Goal: Communication & Community: Answer question/provide support

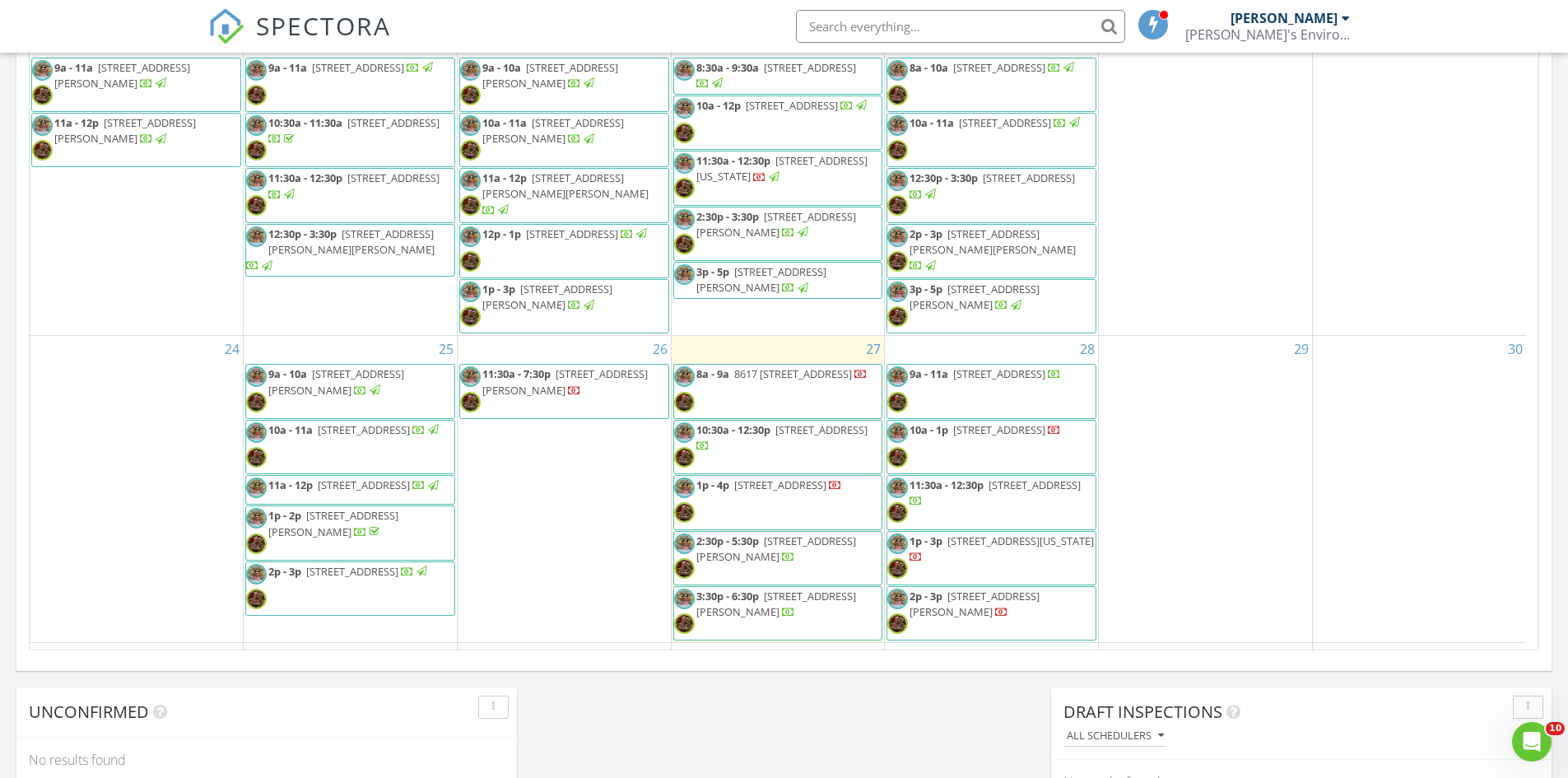
scroll to position [607, 0]
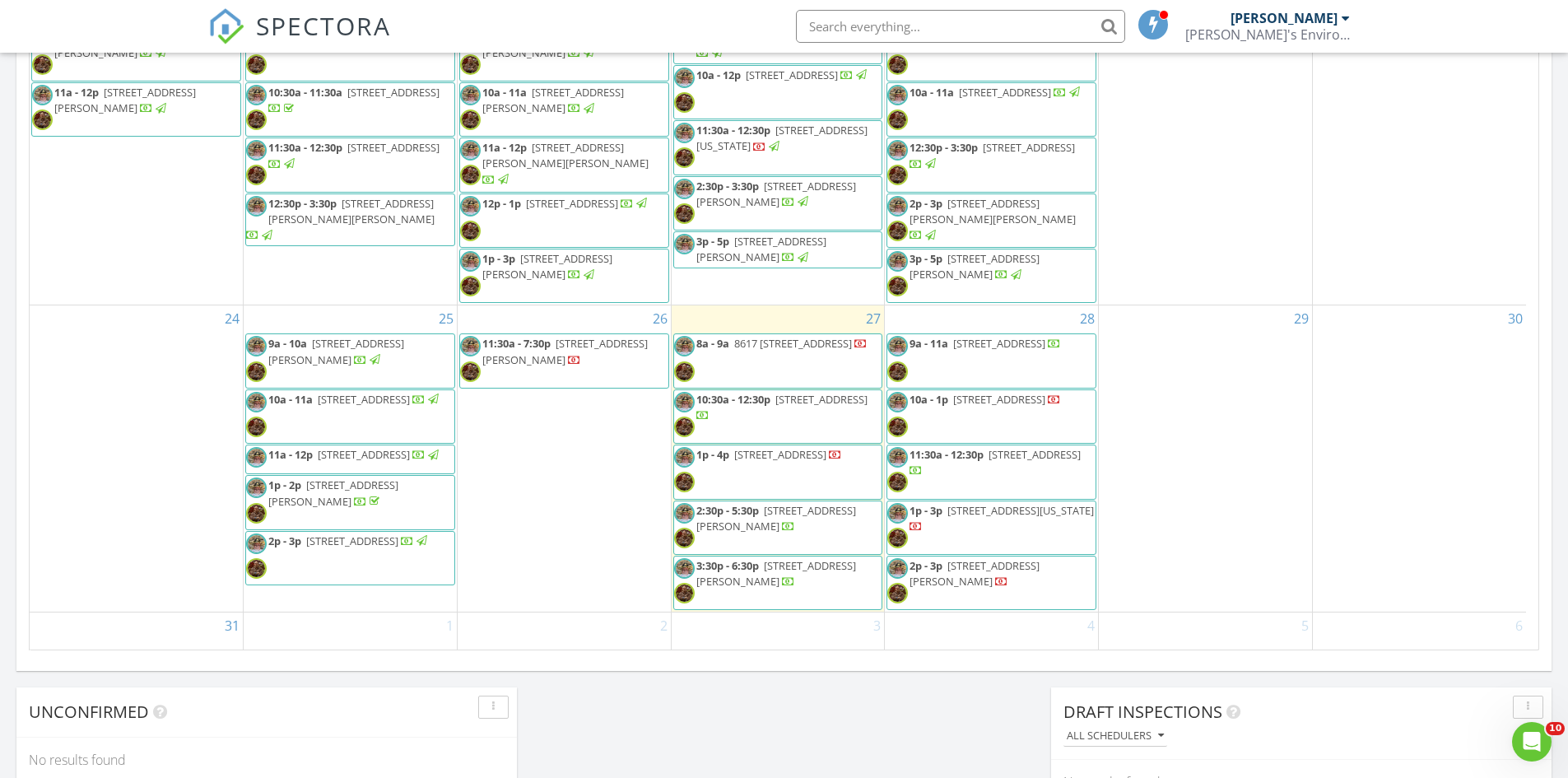
click at [781, 452] on span "1p - 4p 18015 Chipstead Dr, South Bend 46637" at bounding box center [758, 472] width 168 height 49
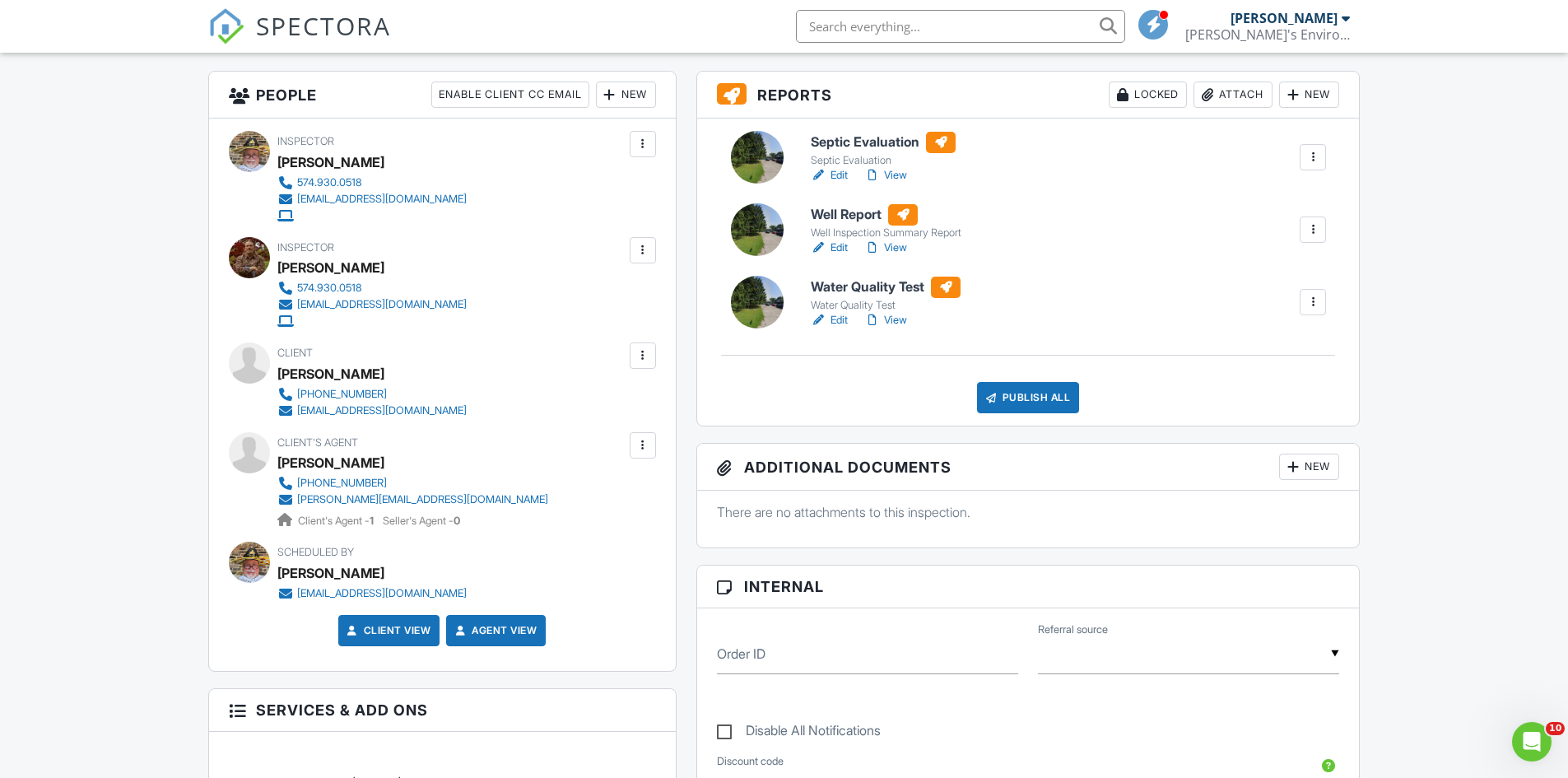
click at [642, 356] on div at bounding box center [643, 355] width 16 height 16
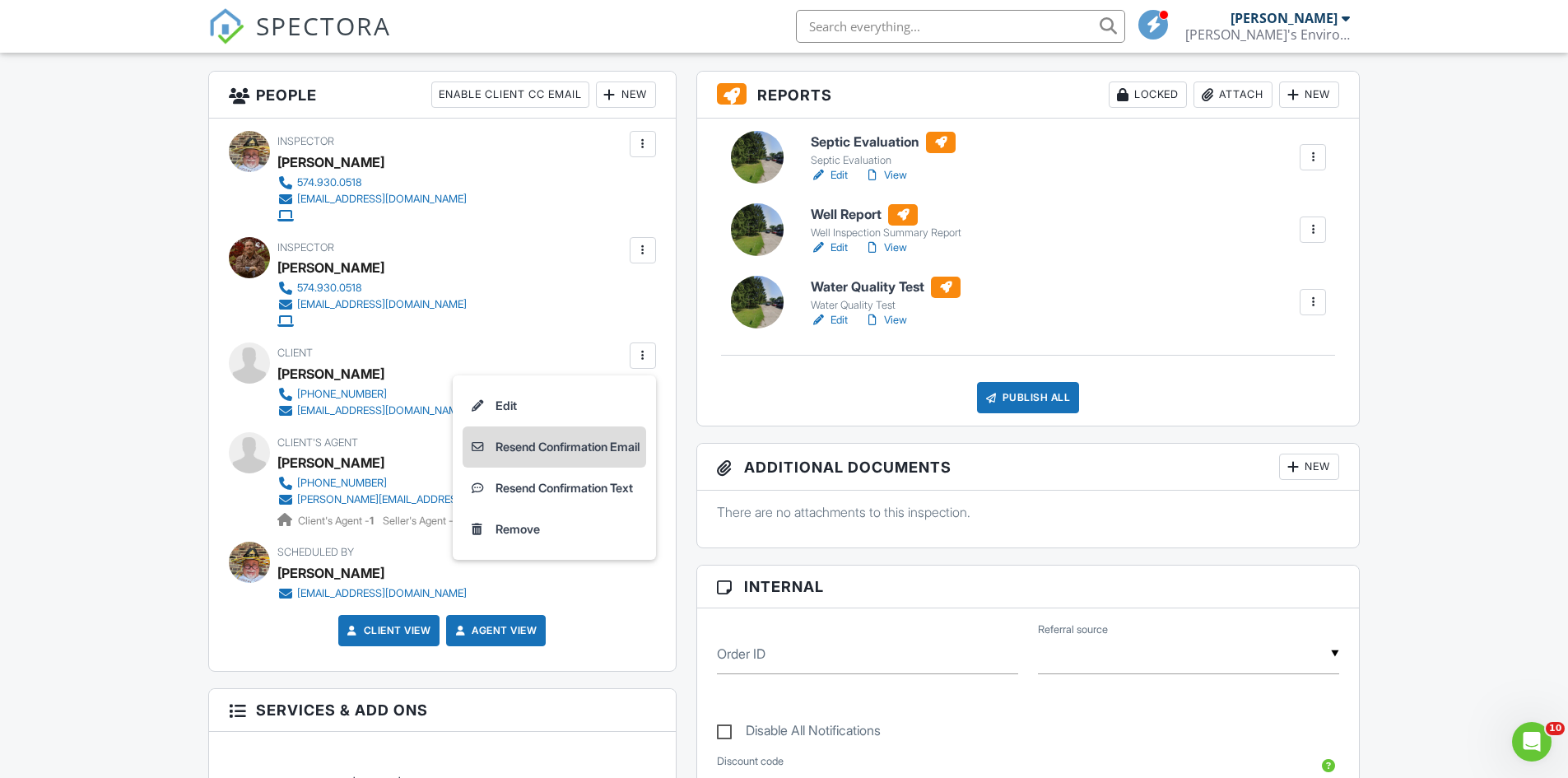
click at [578, 450] on li "Resend Confirmation Email" at bounding box center [554, 447] width 184 height 41
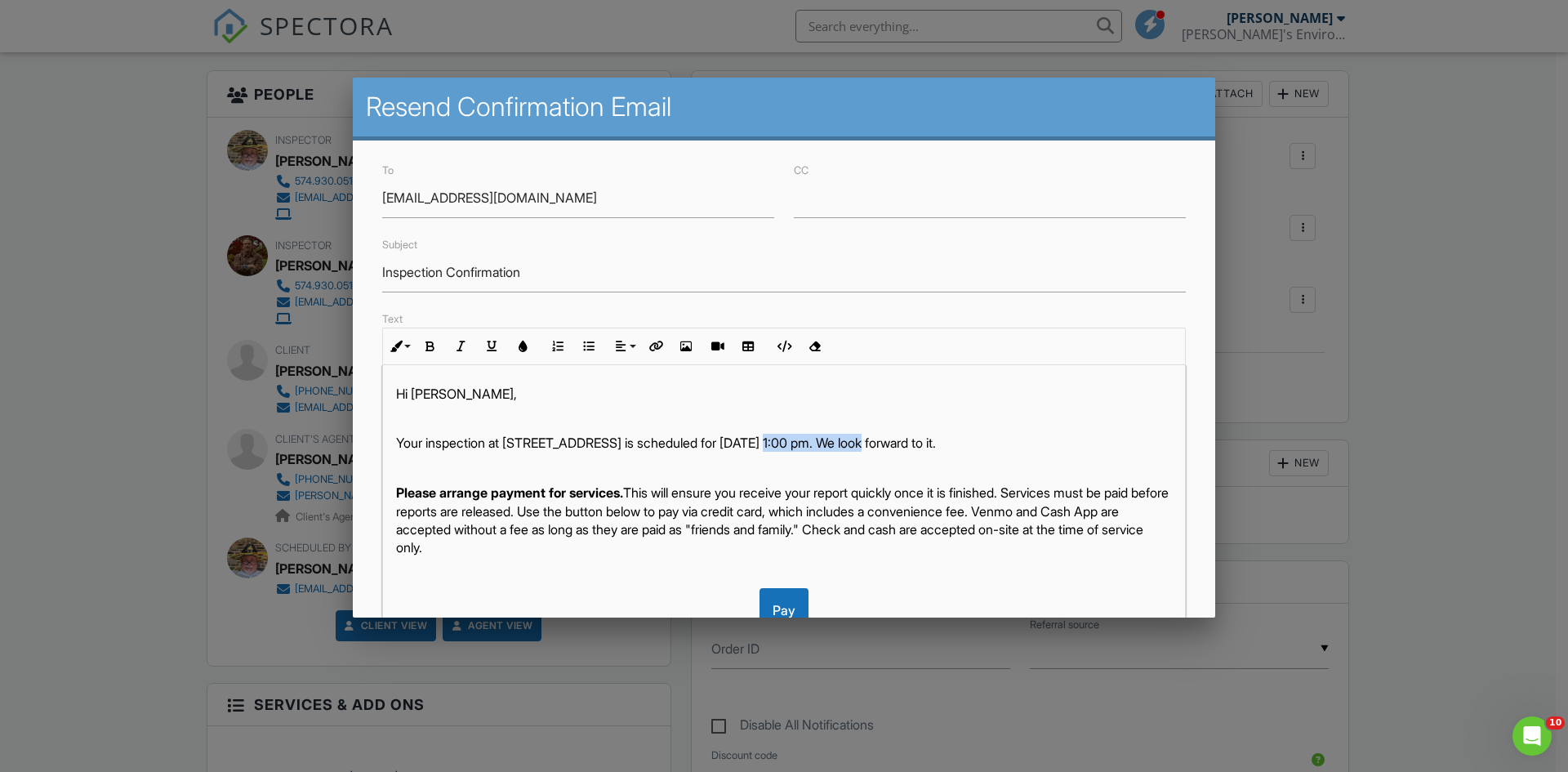
drag, startPoint x: 773, startPoint y: 444, endPoint x: 872, endPoint y: 443, distance: 99.0
click at [872, 443] on p "Your inspection at 18015 Chipstead Dr, South Bend, IN 46637 is scheduled for 08…" at bounding box center [784, 442] width 776 height 18
drag, startPoint x: 1036, startPoint y: 439, endPoint x: 1114, endPoint y: 458, distance: 80.3
click at [1114, 452] on p "Your inspection at 18015 Chipstead Dr, South Bend, IN 46637 was completed on 08…" at bounding box center [784, 442] width 776 height 18
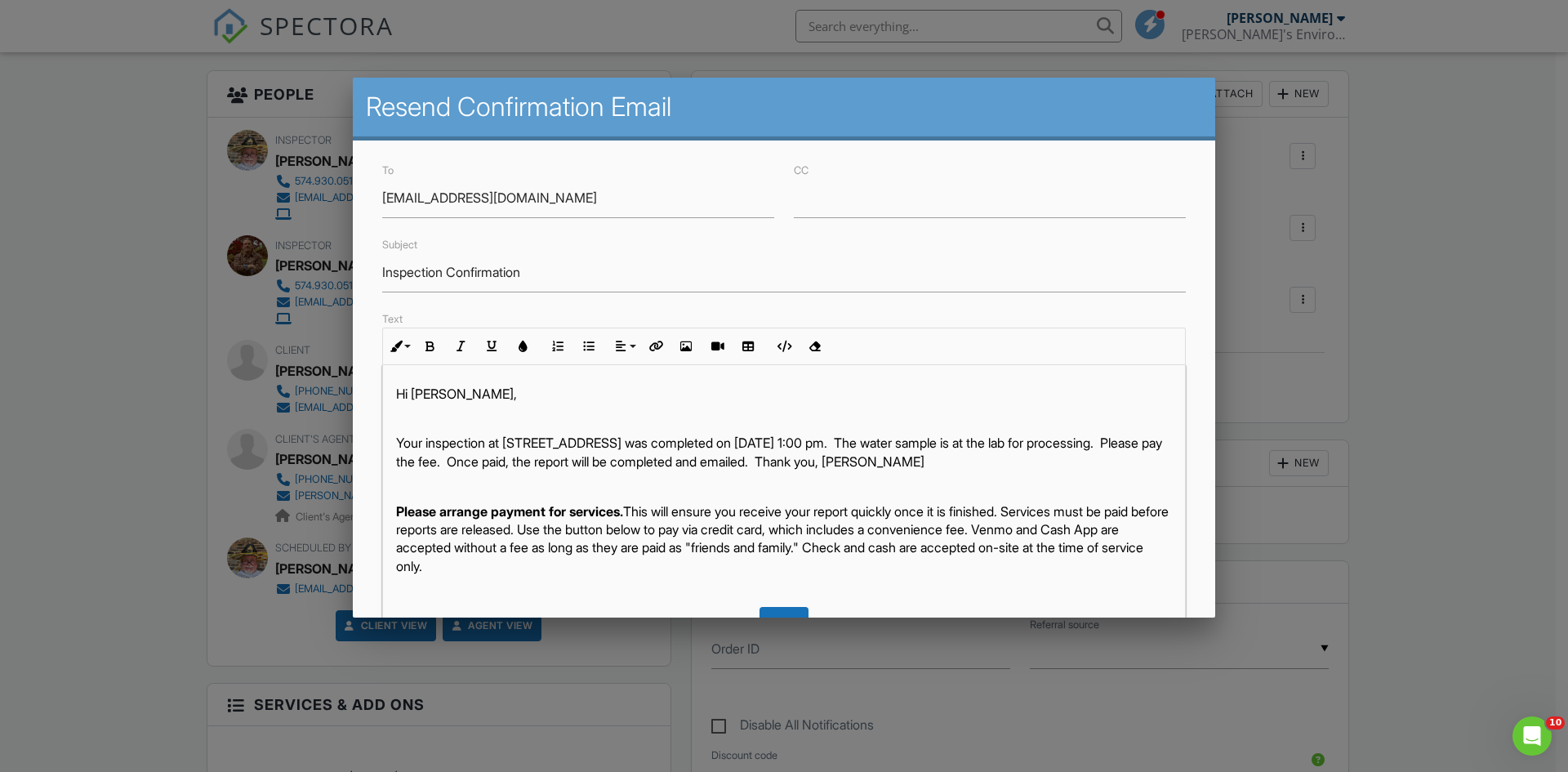
click at [729, 464] on p "Your inspection at 18015 Chipstead Dr, South Bend, IN 46637 was completed on 08…" at bounding box center [784, 452] width 776 height 37
click at [443, 470] on p "Your inspection at 18015 Chipstead Dr, South Bend, IN 46637 was completed on 08…" at bounding box center [784, 452] width 776 height 37
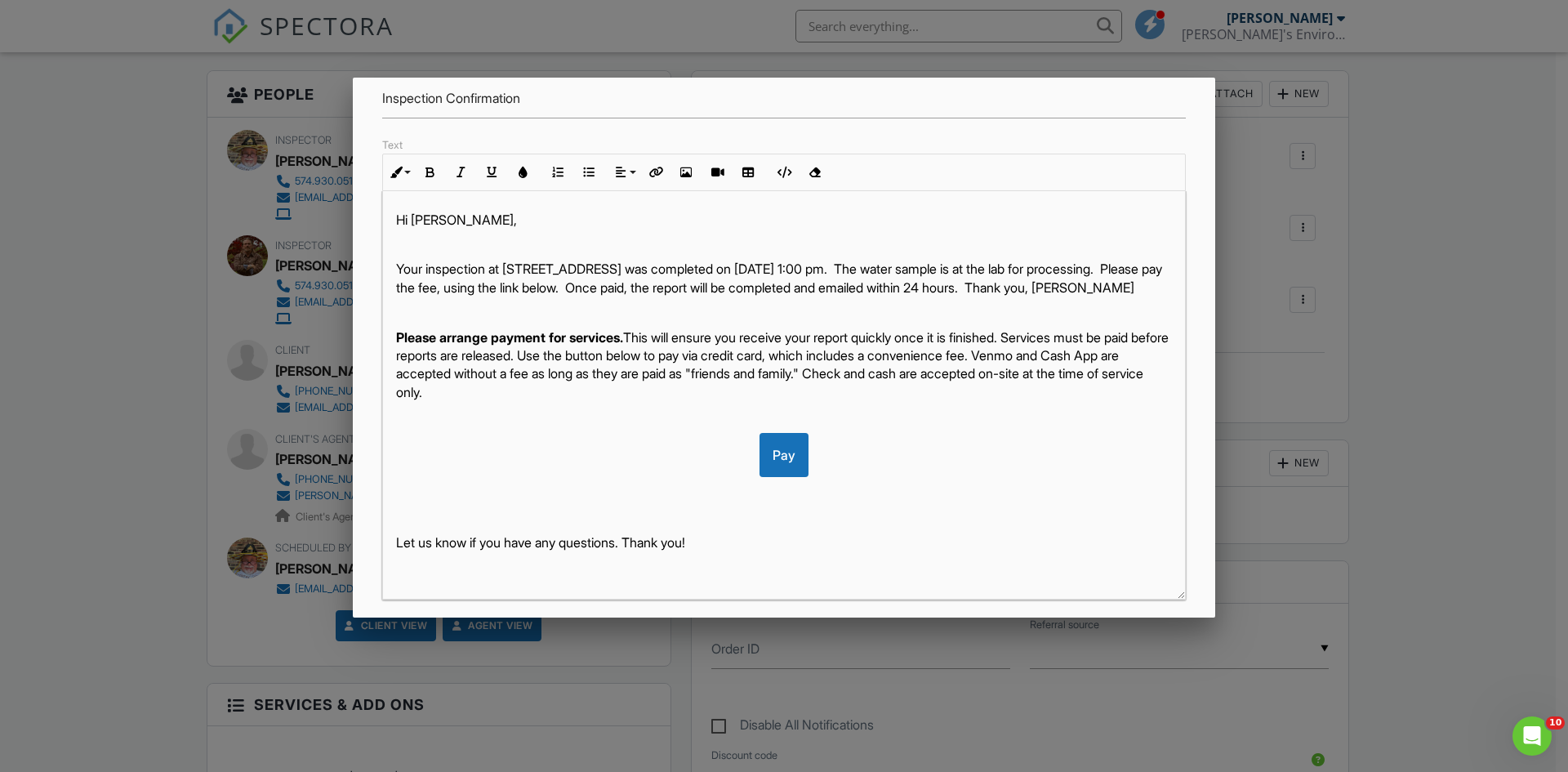
scroll to position [262, 0]
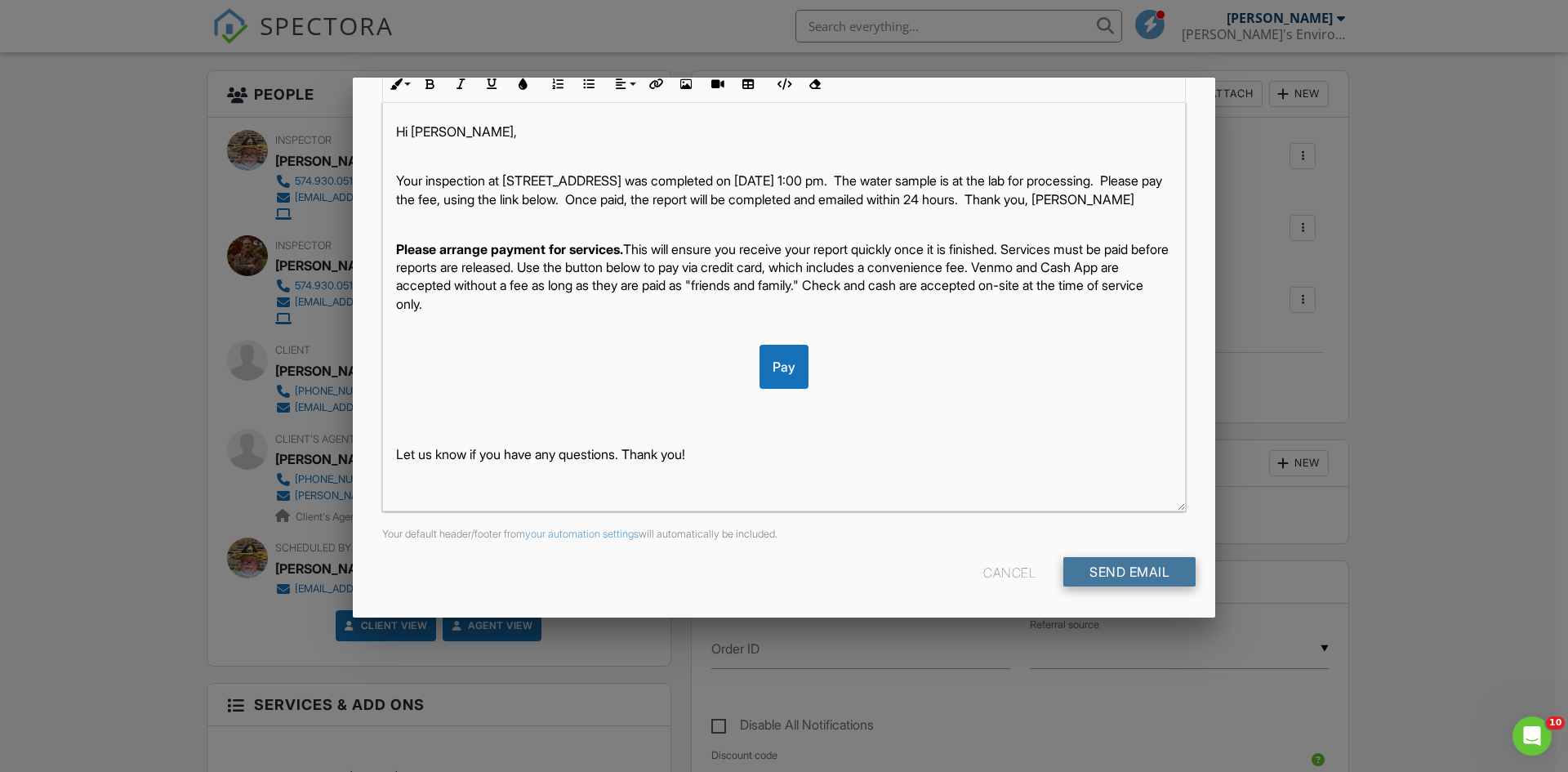
click at [1131, 575] on input "Send Email" at bounding box center [1130, 571] width 133 height 29
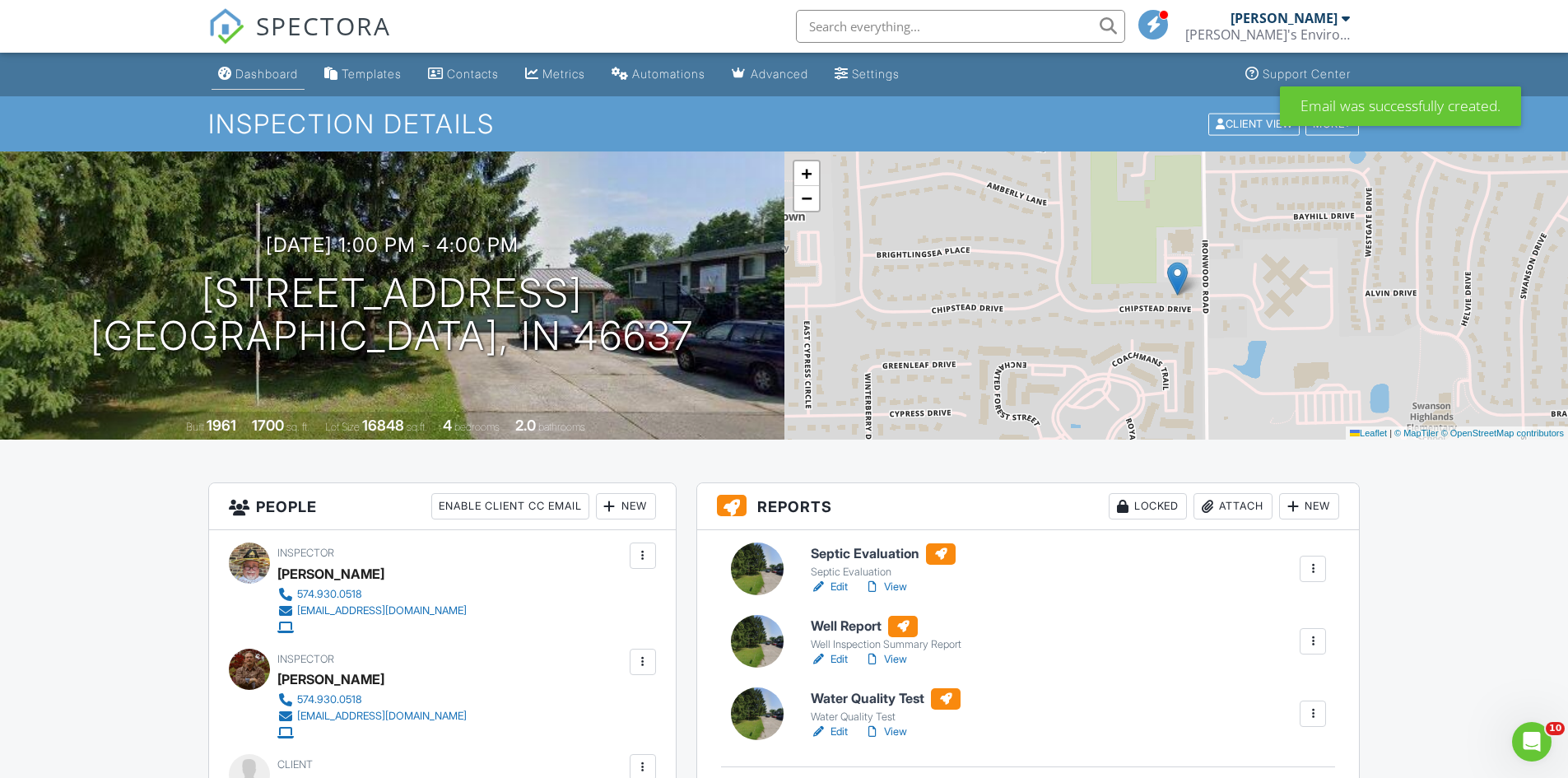
click at [254, 72] on div "Dashboard" at bounding box center [267, 74] width 63 height 14
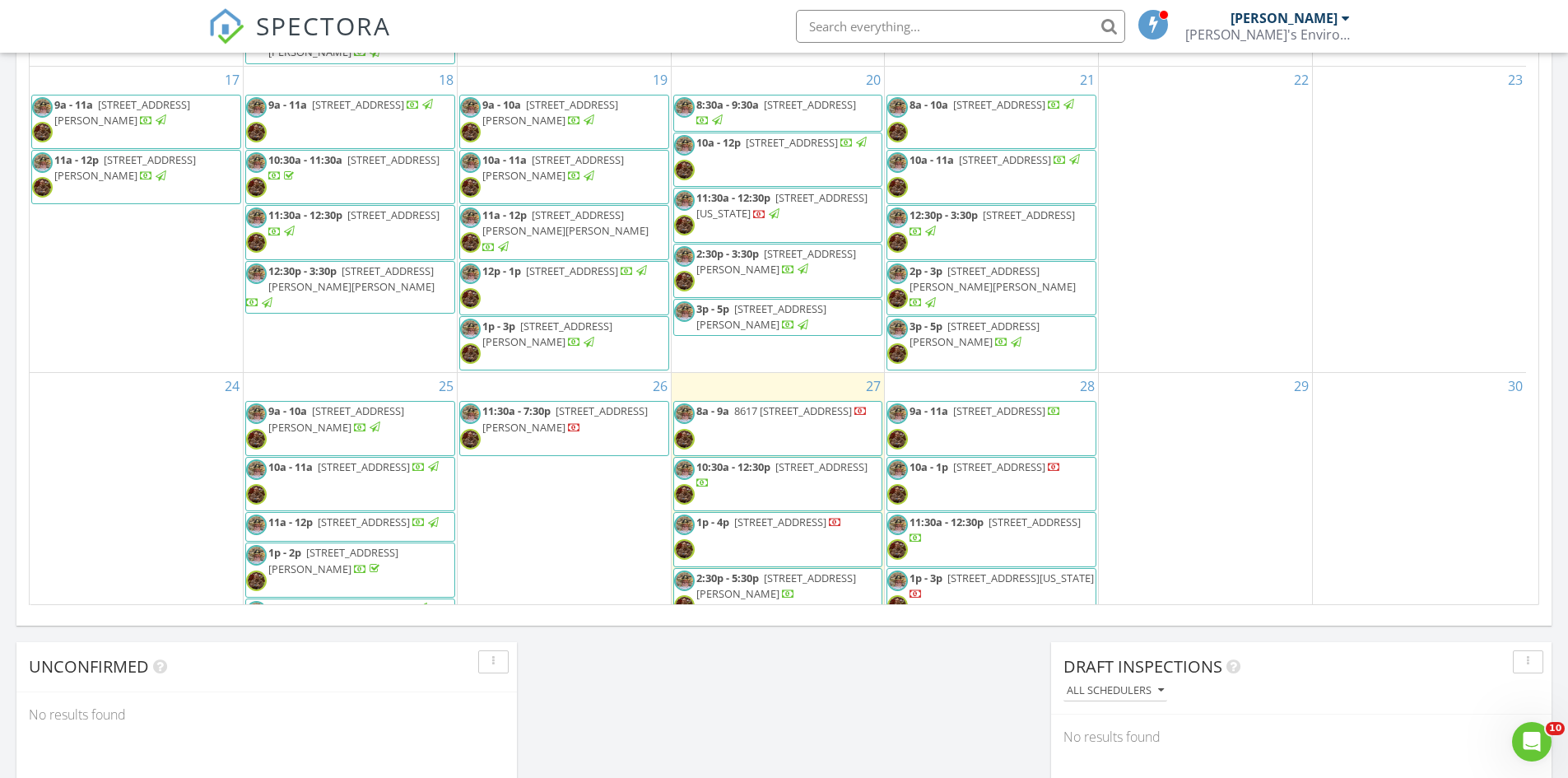
scroll to position [577, 0]
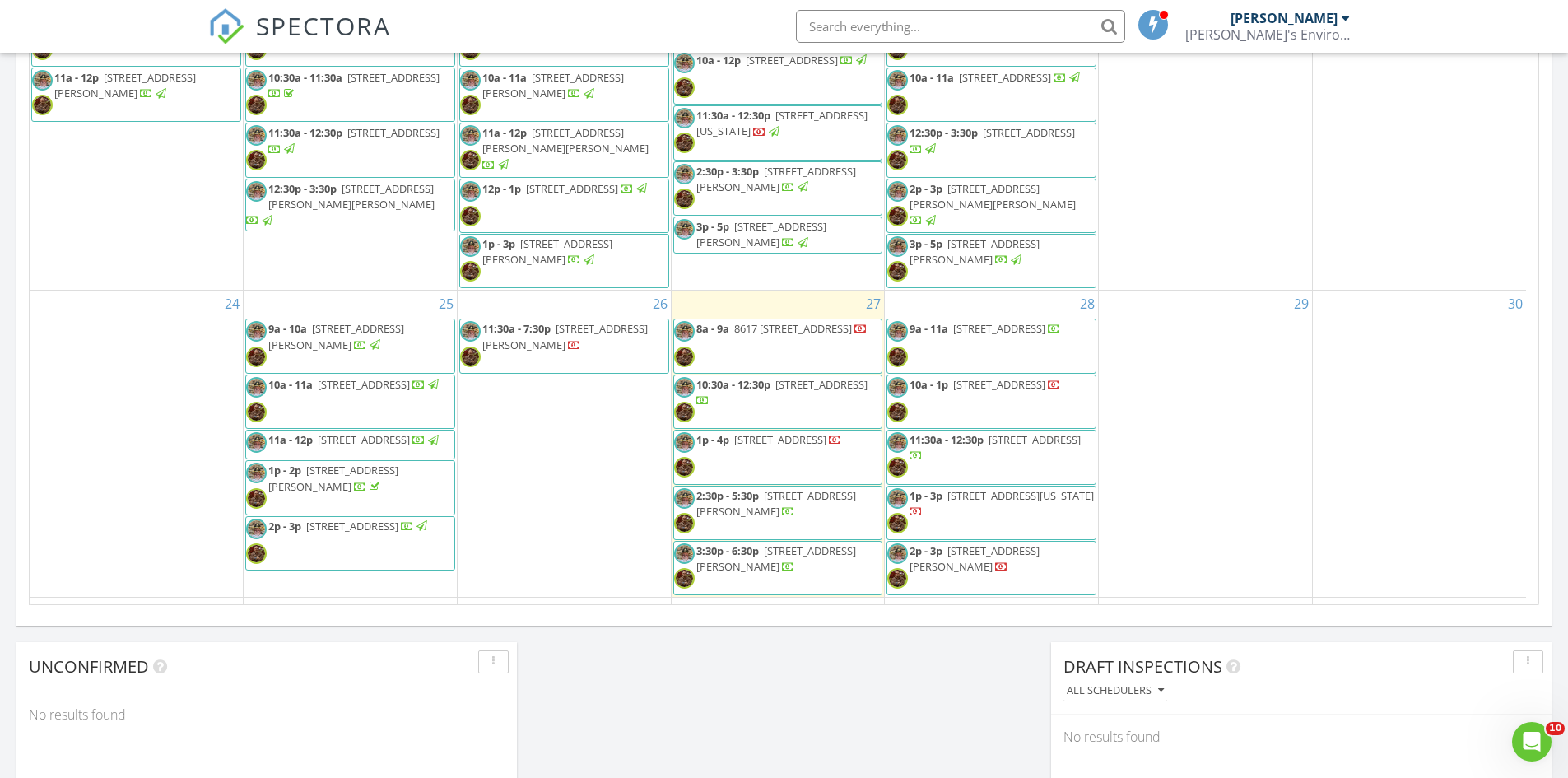
click at [1013, 377] on span "10a - 1p 11924 Riverview Blvd, Osceola 46561" at bounding box center [974, 401] width 174 height 49
